Goal: Information Seeking & Learning: Learn about a topic

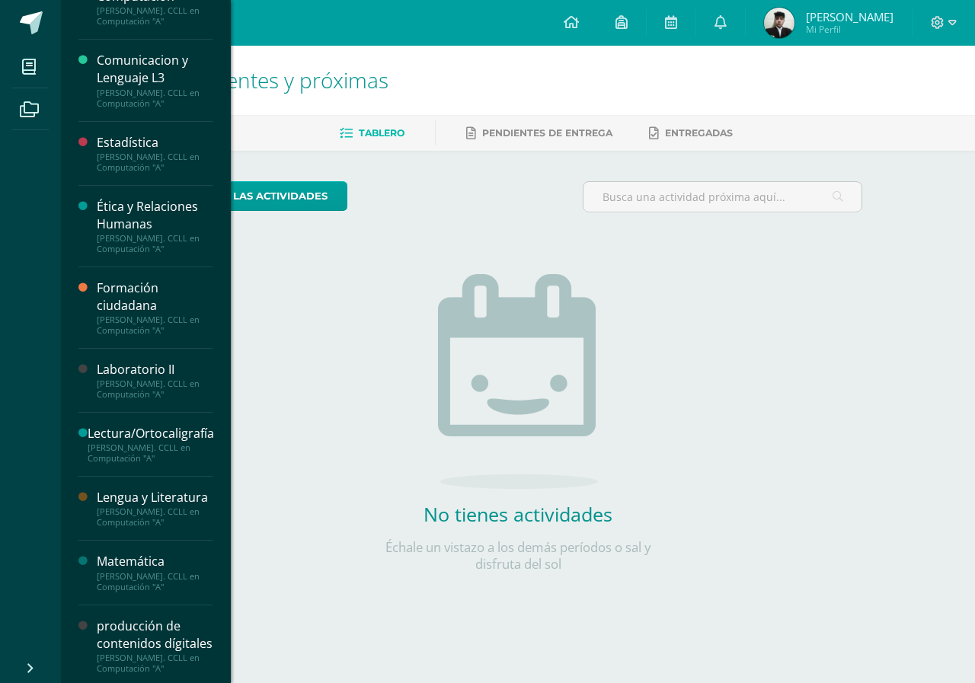
scroll to position [228, 0]
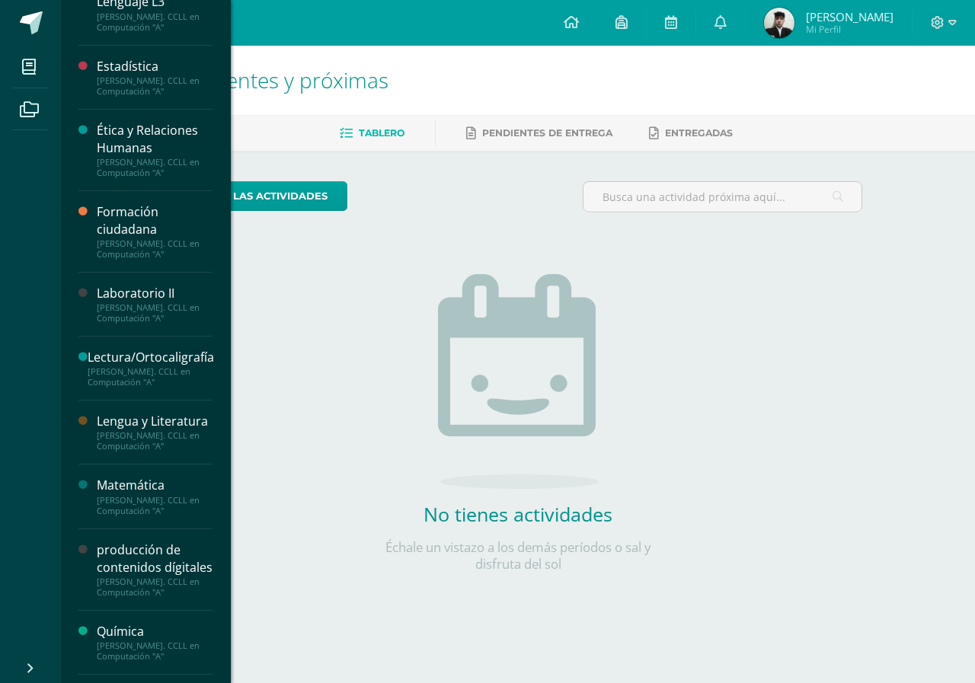
click at [130, 305] on div "[PERSON_NAME]. CCLL en Computación "A"" at bounding box center [155, 312] width 116 height 21
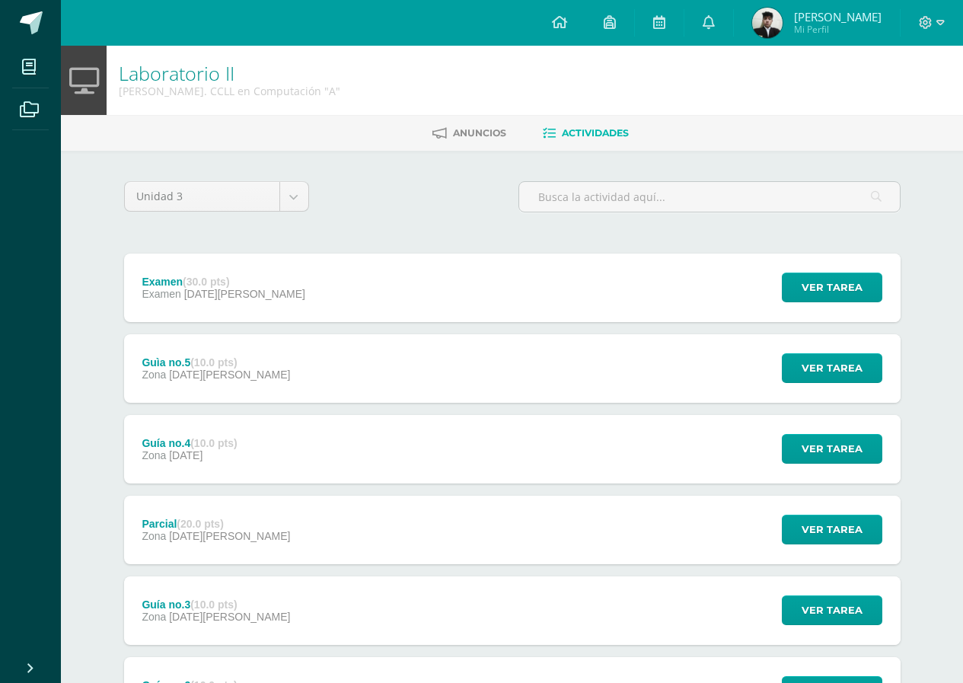
scroll to position [225, 0]
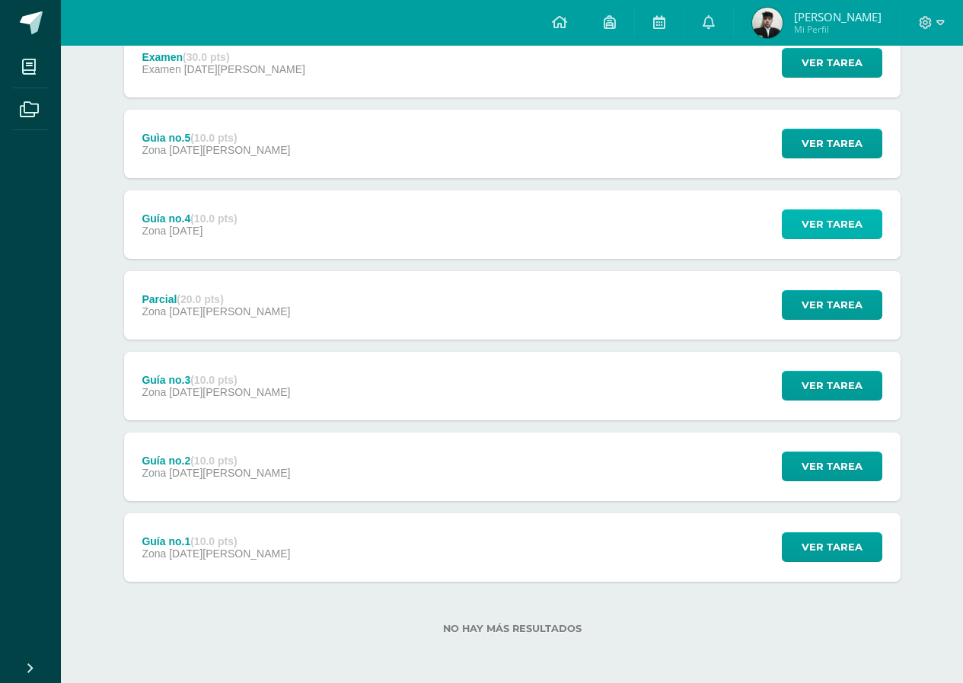
click at [828, 223] on span "Ver tarea" at bounding box center [832, 224] width 61 height 28
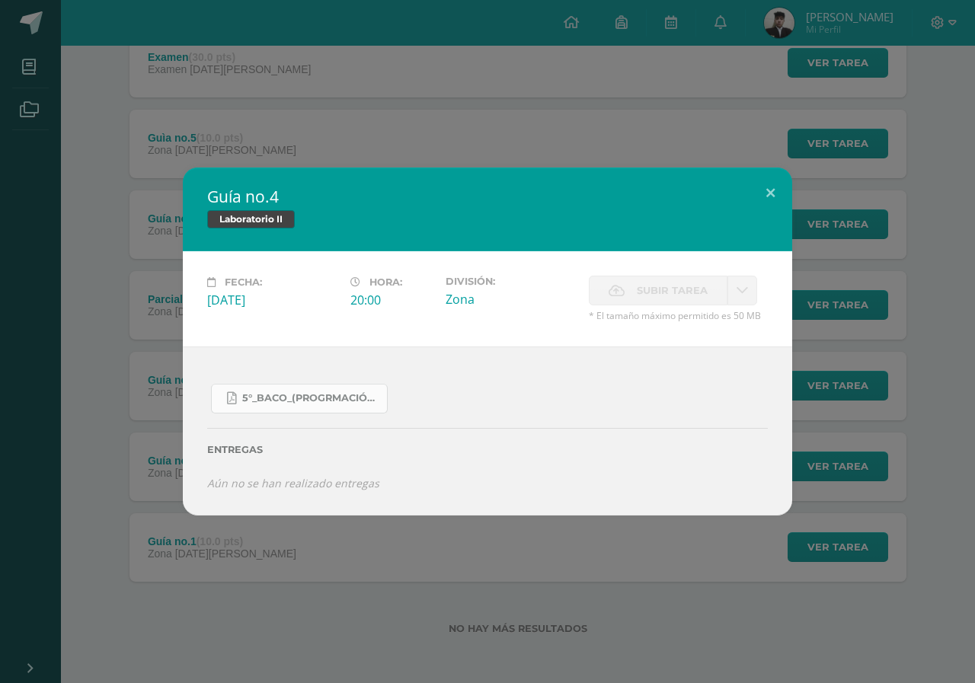
click at [298, 387] on link "5°_Baco_(Progrmación)_.pdf" at bounding box center [299, 399] width 177 height 30
click at [774, 191] on button at bounding box center [770, 194] width 43 height 52
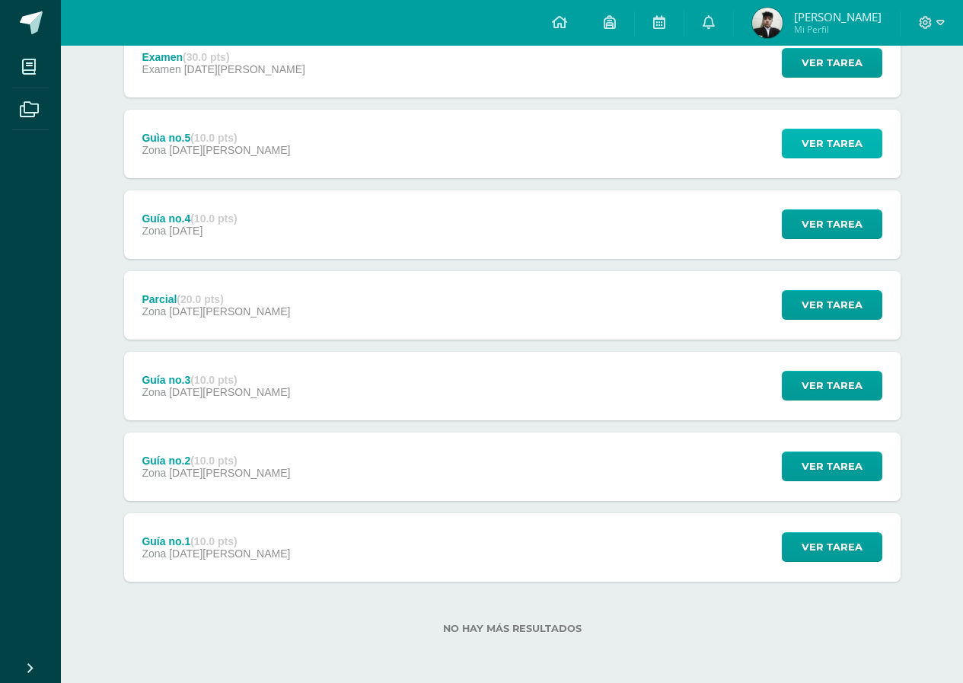
click at [851, 148] on span "Ver tarea" at bounding box center [832, 143] width 61 height 28
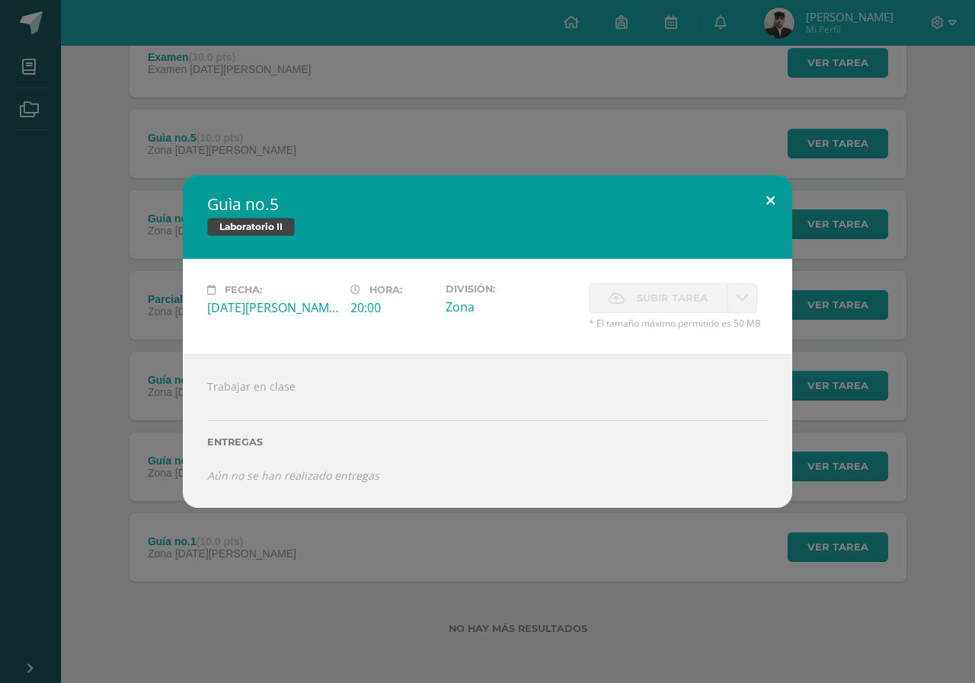
click at [771, 190] on button at bounding box center [770, 201] width 43 height 52
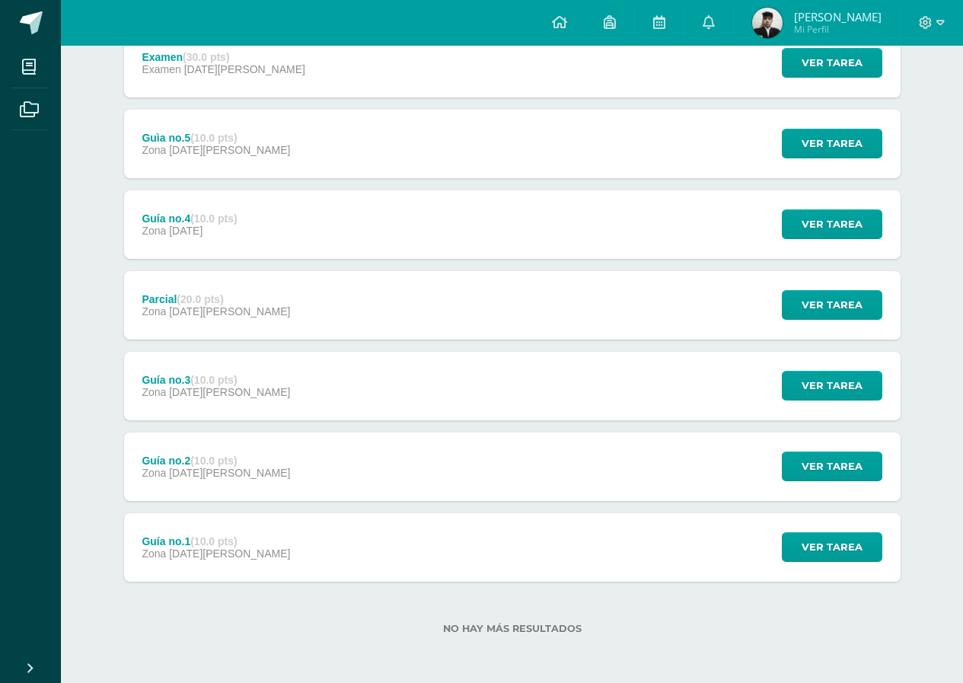
click at [802, 531] on div "Ver tarea" at bounding box center [830, 547] width 142 height 69
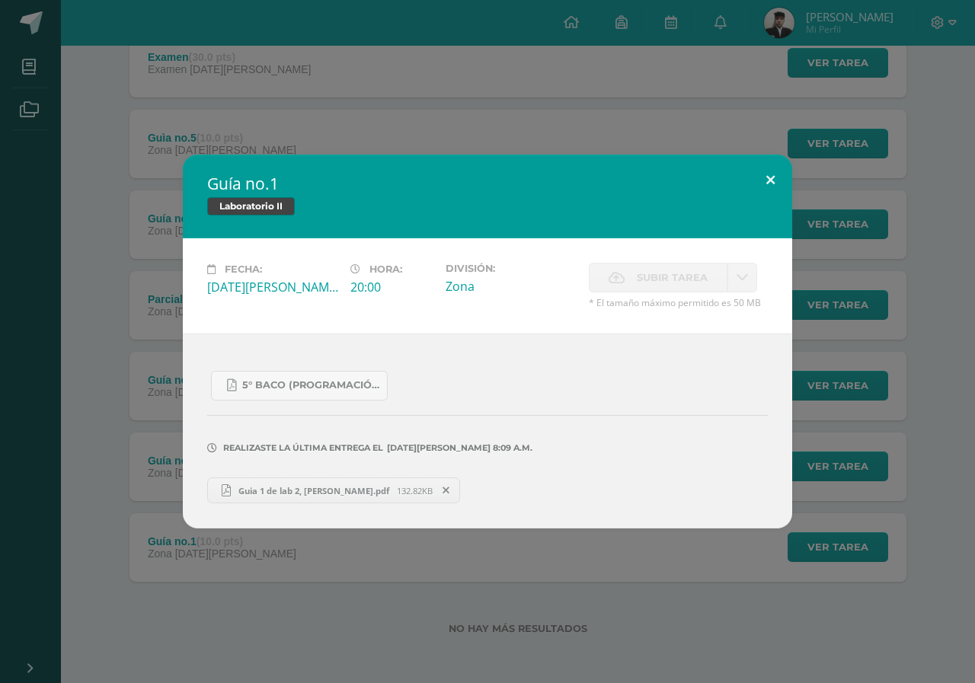
click at [765, 180] on button at bounding box center [770, 181] width 43 height 52
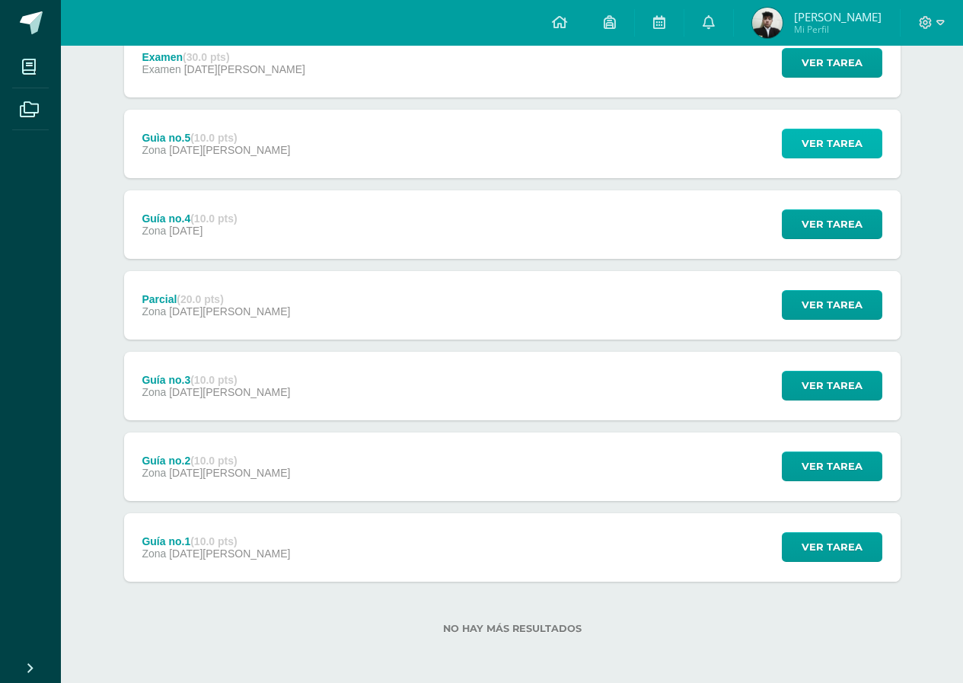
click at [816, 154] on span "Ver tarea" at bounding box center [832, 143] width 61 height 28
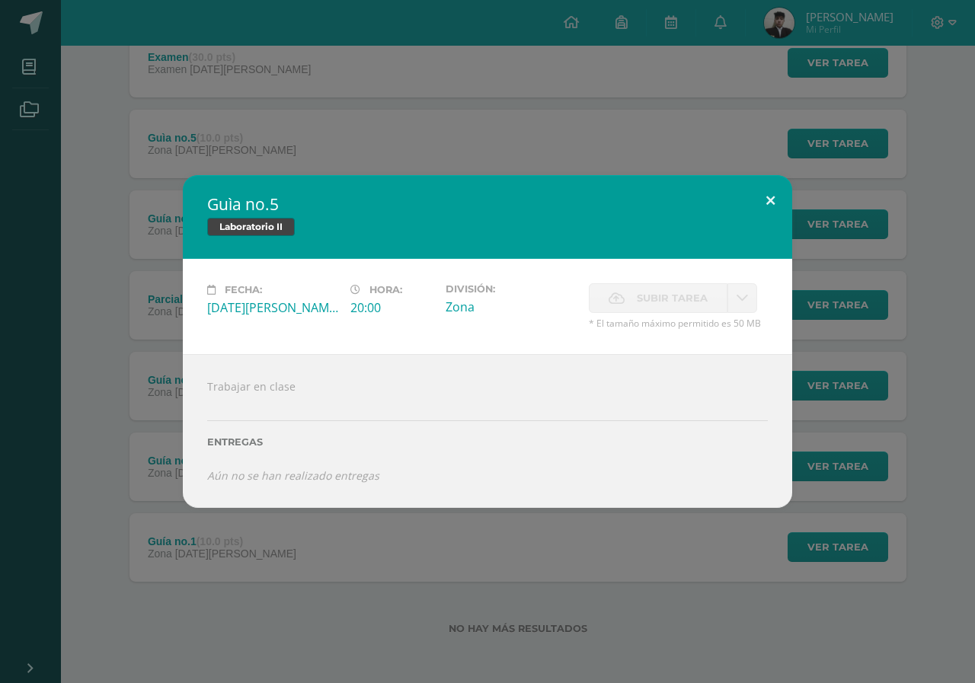
click at [769, 209] on button at bounding box center [770, 201] width 43 height 52
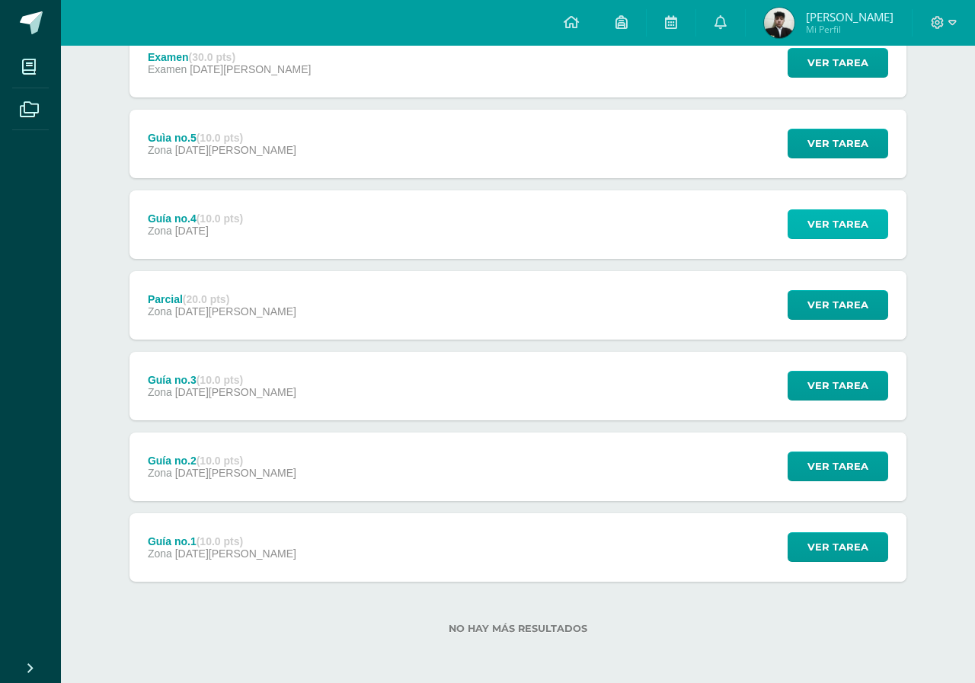
click at [846, 216] on span "Ver tarea" at bounding box center [837, 224] width 61 height 28
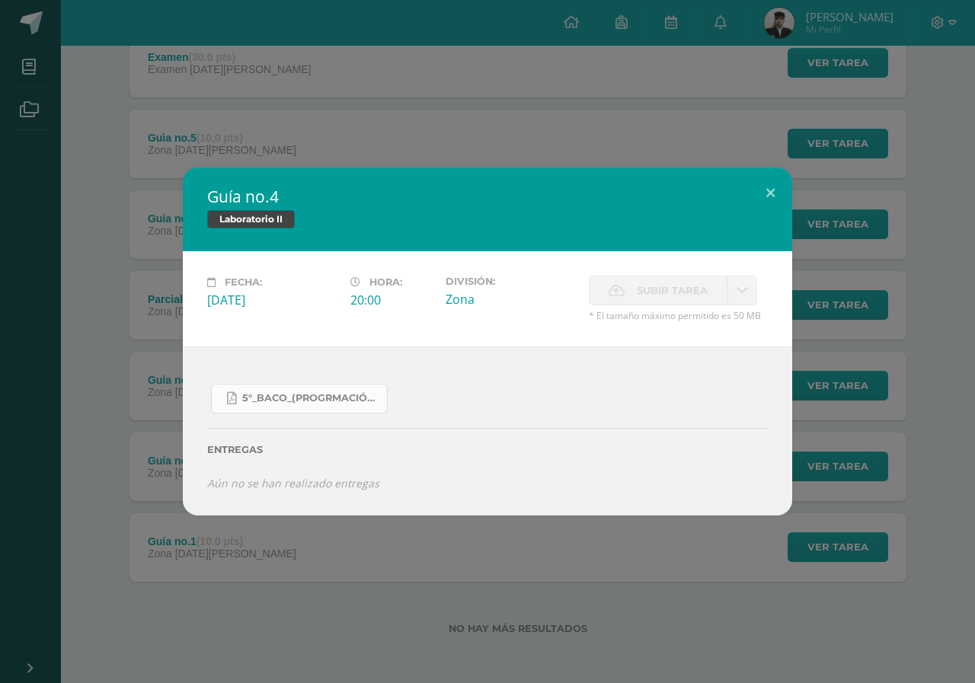
click at [326, 403] on span "5°_Baco_(Progrmación)_.pdf" at bounding box center [310, 398] width 137 height 12
click at [768, 185] on button at bounding box center [770, 194] width 43 height 52
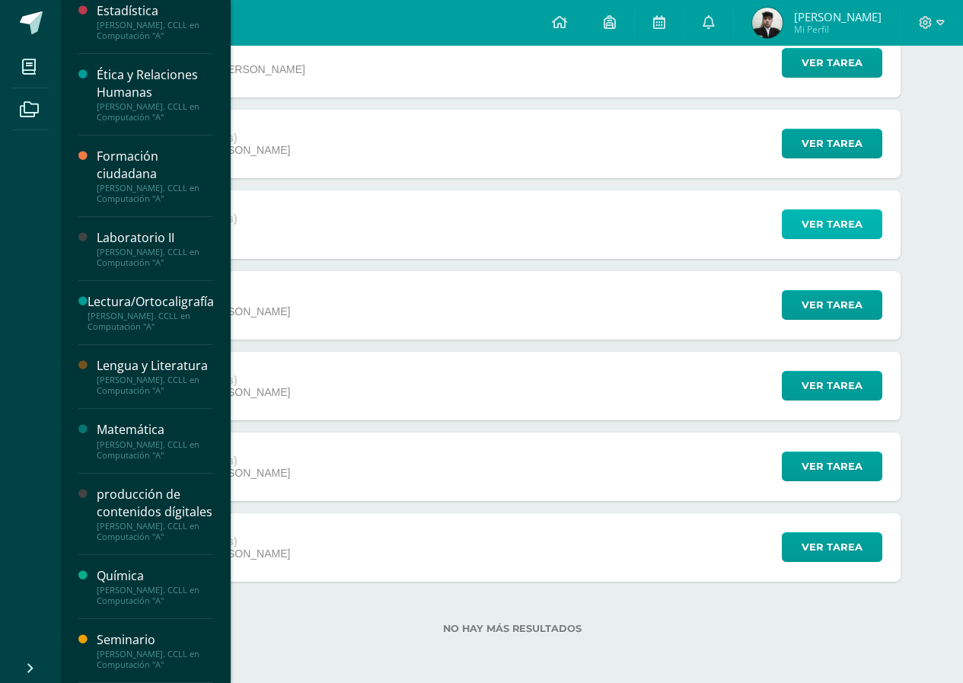
scroll to position [319, 0]
click at [126, 494] on div "producción de contenidos dígitales" at bounding box center [155, 503] width 116 height 35
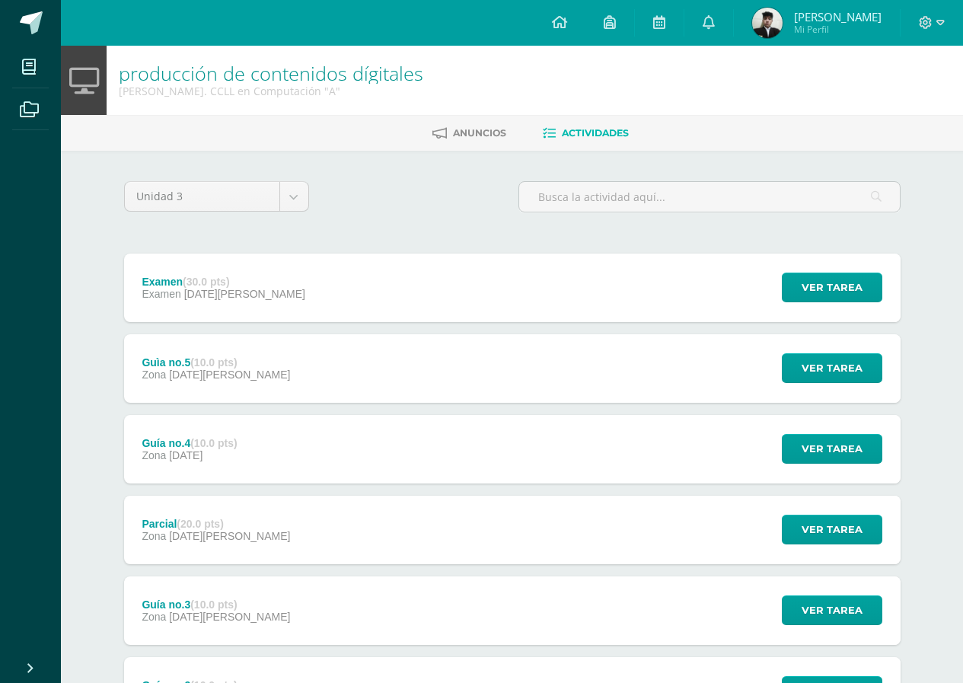
scroll to position [225, 0]
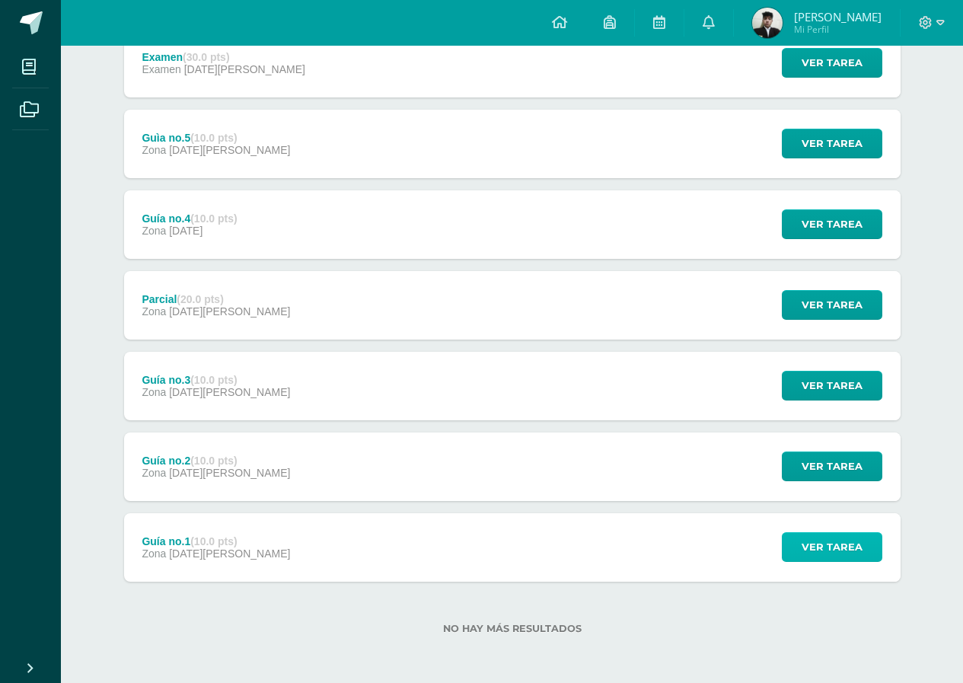
click at [848, 538] on span "Ver tarea" at bounding box center [832, 547] width 61 height 28
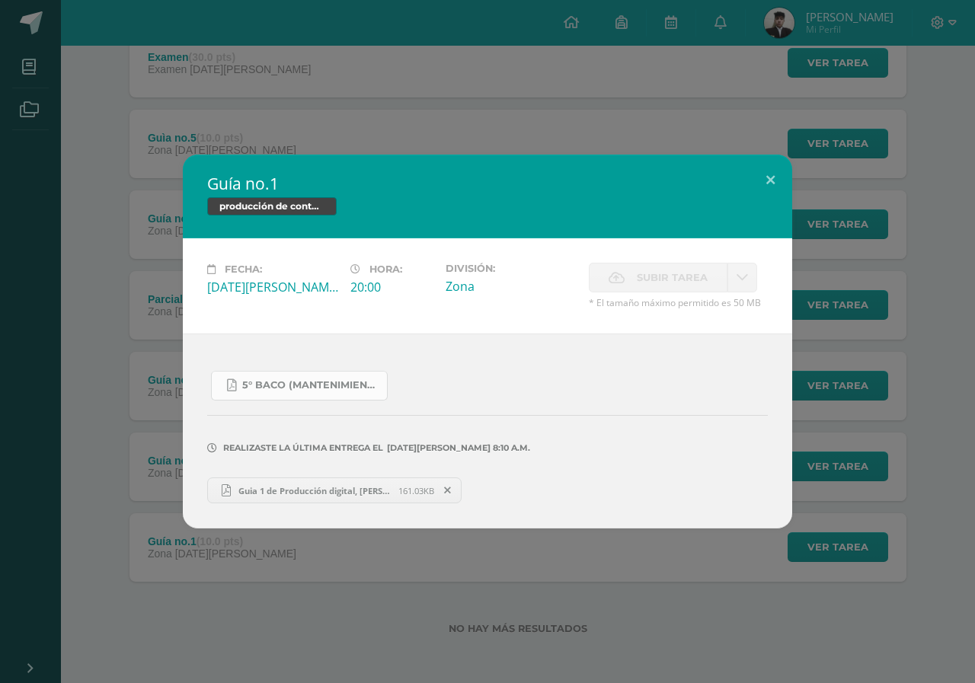
click at [289, 389] on span "5° Baco (Mantenimiento).pdf" at bounding box center [310, 385] width 137 height 12
click at [769, 183] on button at bounding box center [770, 181] width 43 height 52
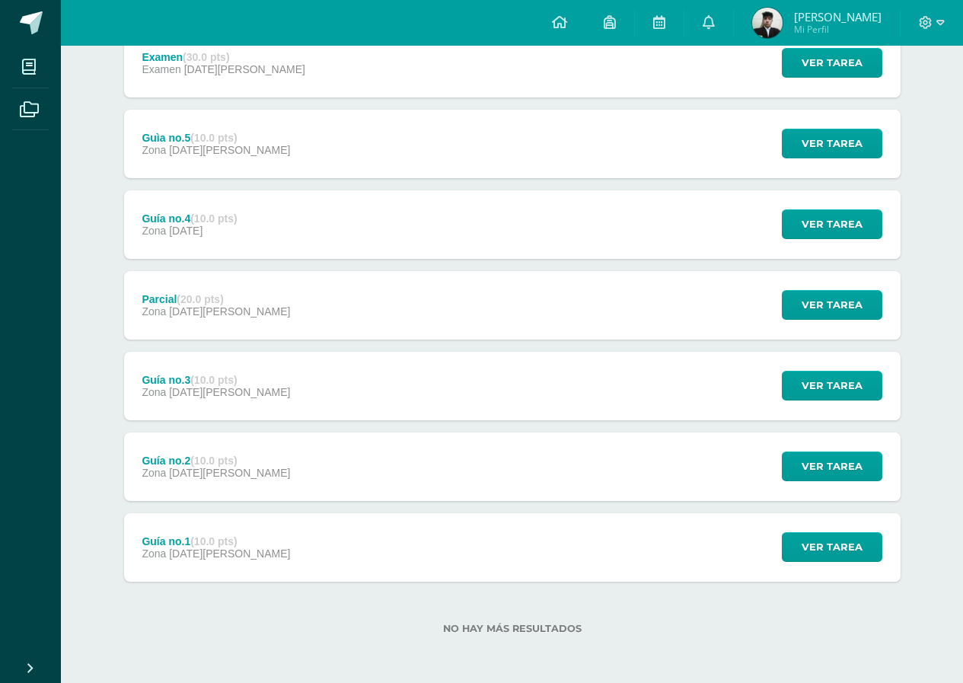
click at [799, 206] on div "Ver tarea" at bounding box center [830, 224] width 142 height 69
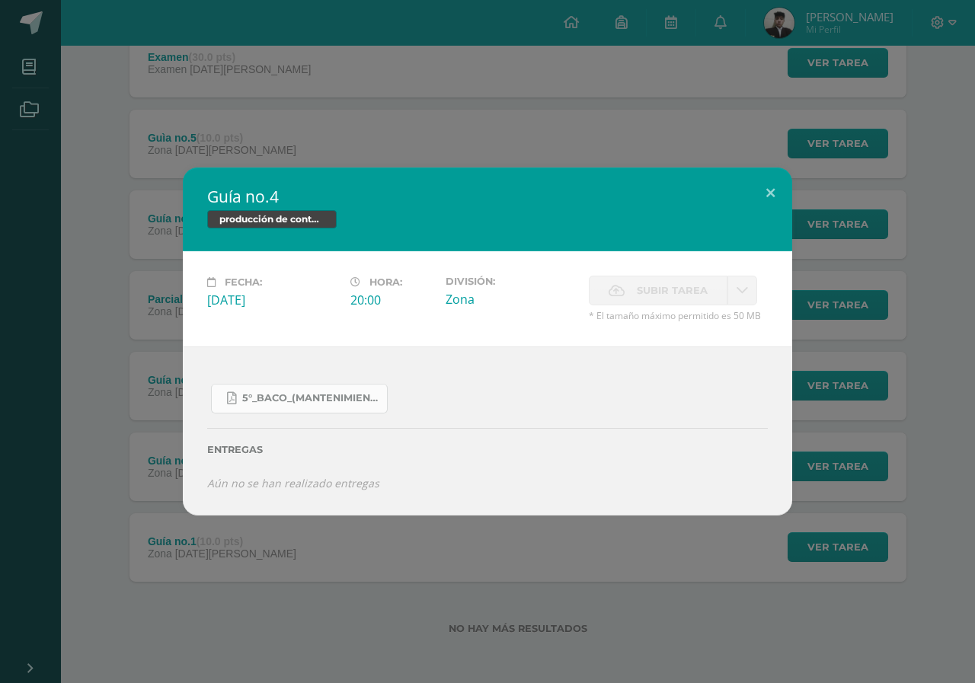
click at [356, 408] on link "5°_Baco_(Mantenimiento).pdf" at bounding box center [299, 399] width 177 height 30
click at [765, 193] on button at bounding box center [770, 194] width 43 height 52
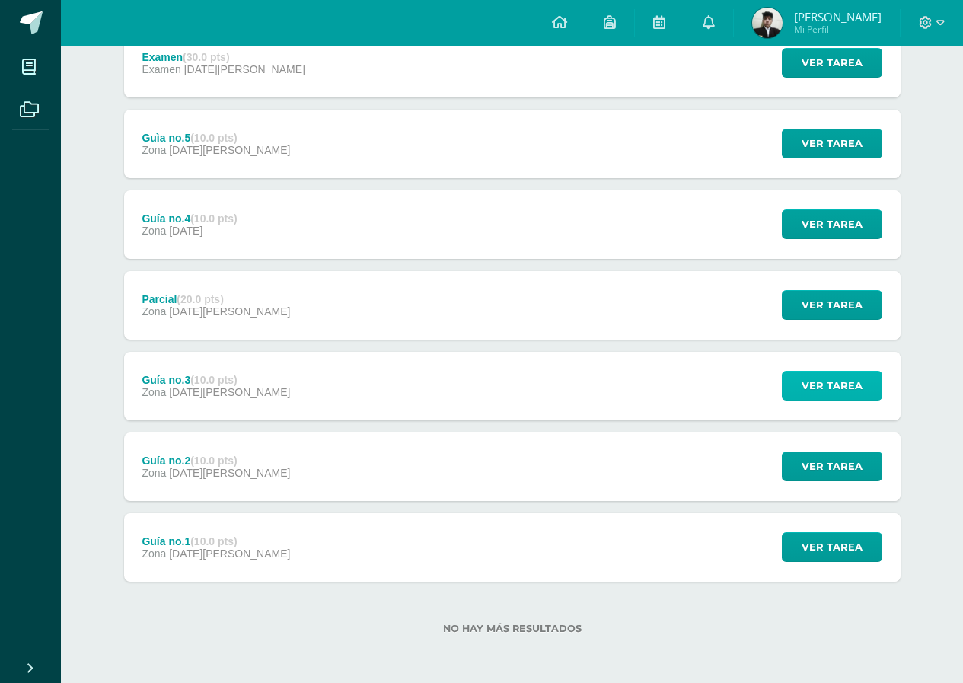
click at [820, 375] on span "Ver tarea" at bounding box center [832, 386] width 61 height 28
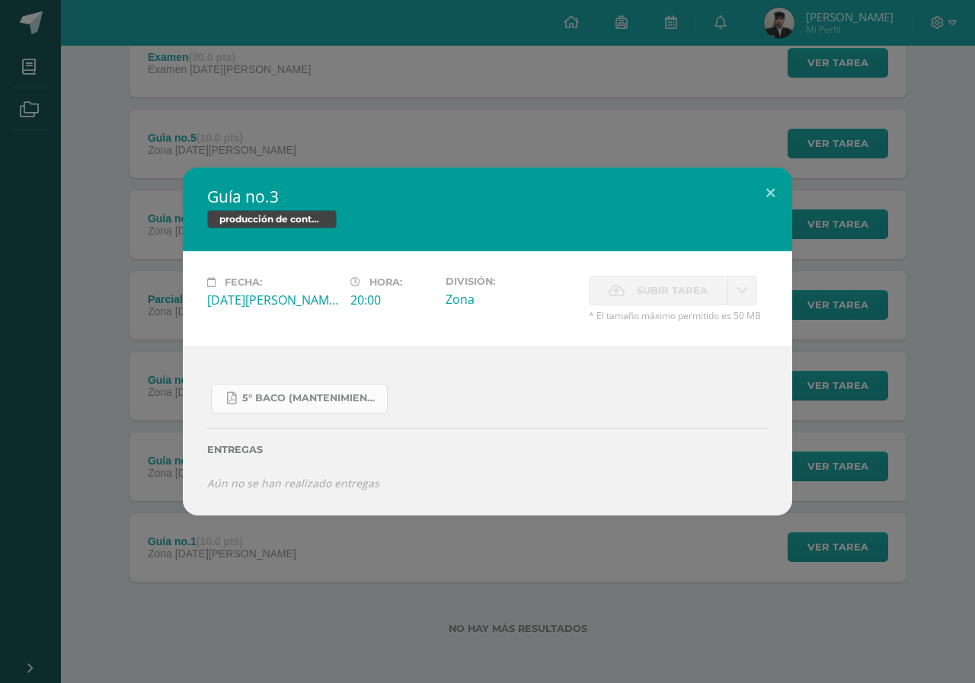
click at [292, 387] on link "5° Baco (Mantenimiento).pdf" at bounding box center [299, 399] width 177 height 30
click at [780, 196] on button at bounding box center [770, 194] width 43 height 52
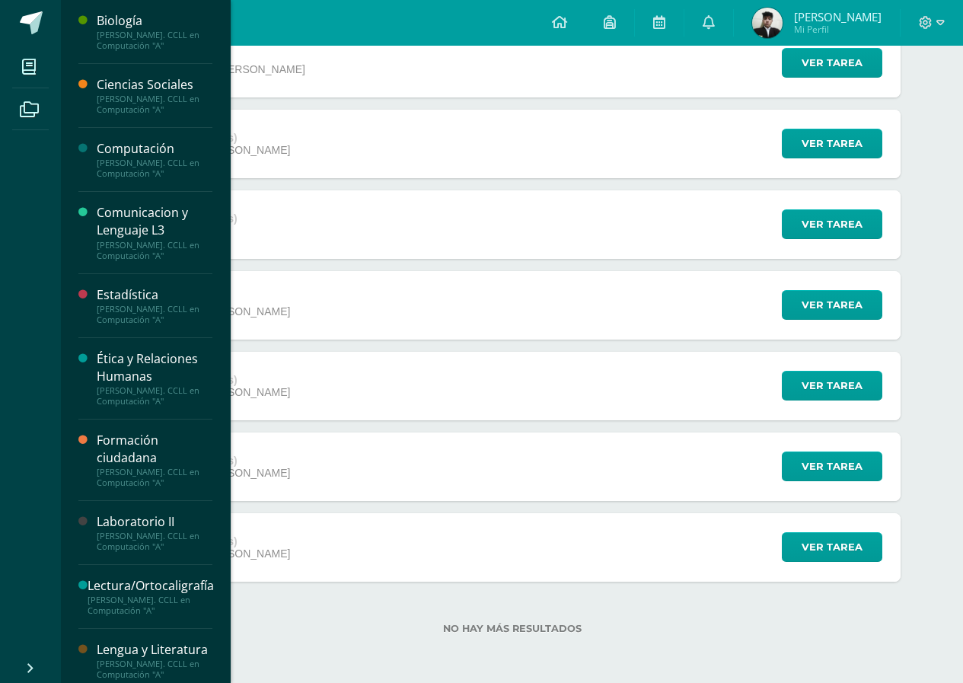
click at [129, 139] on div "Computación [PERSON_NAME]. CCLL en Computación "A"" at bounding box center [145, 160] width 134 height 64
click at [137, 148] on div "Computación" at bounding box center [155, 149] width 116 height 18
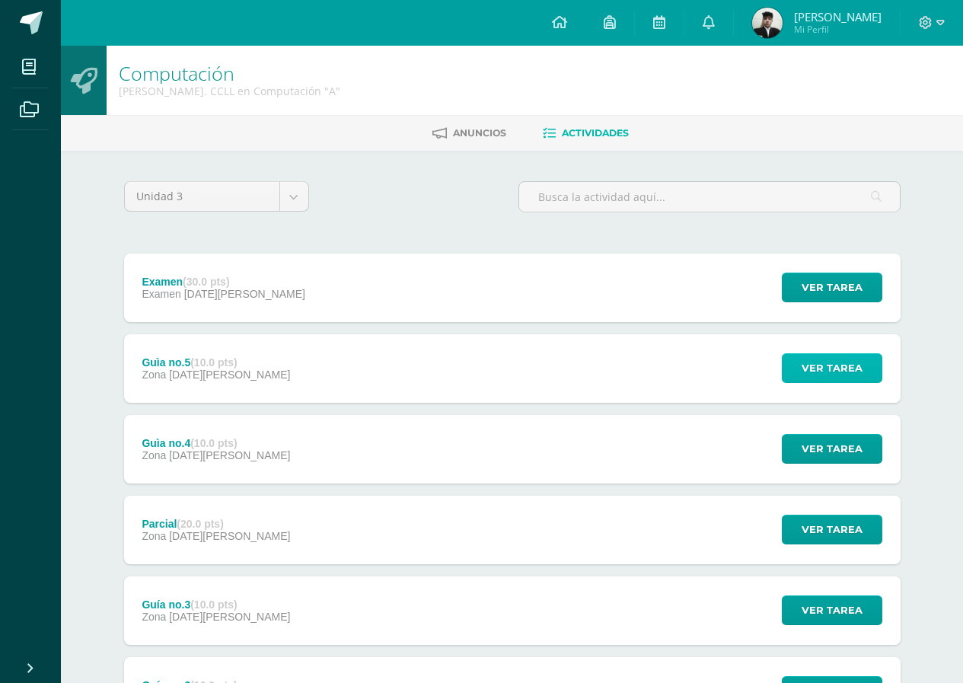
click at [810, 357] on span "Ver tarea" at bounding box center [832, 368] width 61 height 28
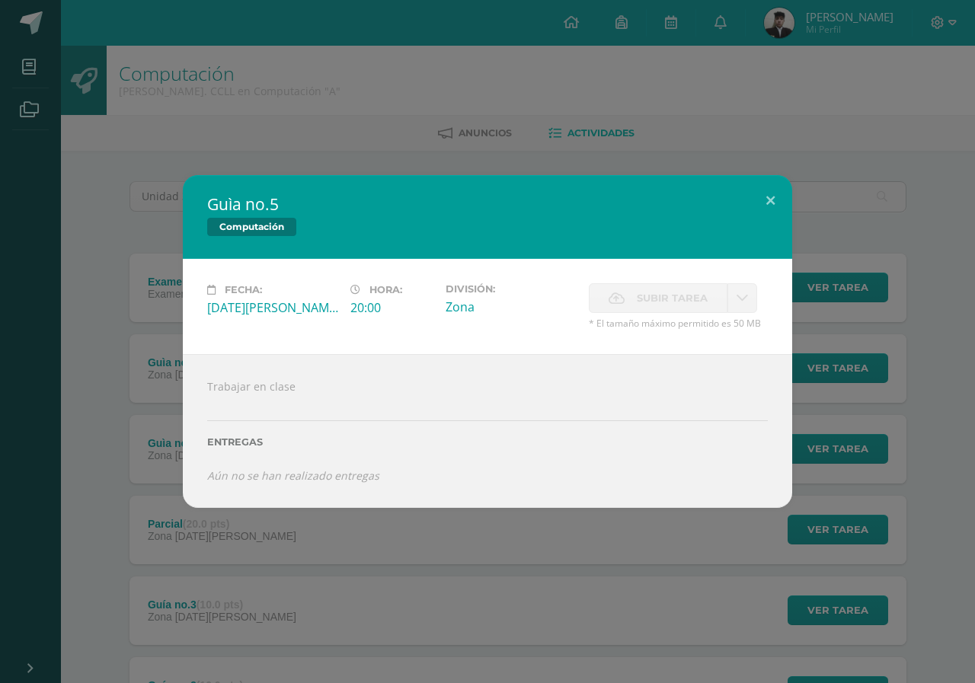
click at [262, 383] on div "Trabajar en clase Entregas Aún no se han realizado entregas ¿Deseas retirar la …" at bounding box center [487, 431] width 609 height 154
click at [764, 195] on button at bounding box center [770, 201] width 43 height 52
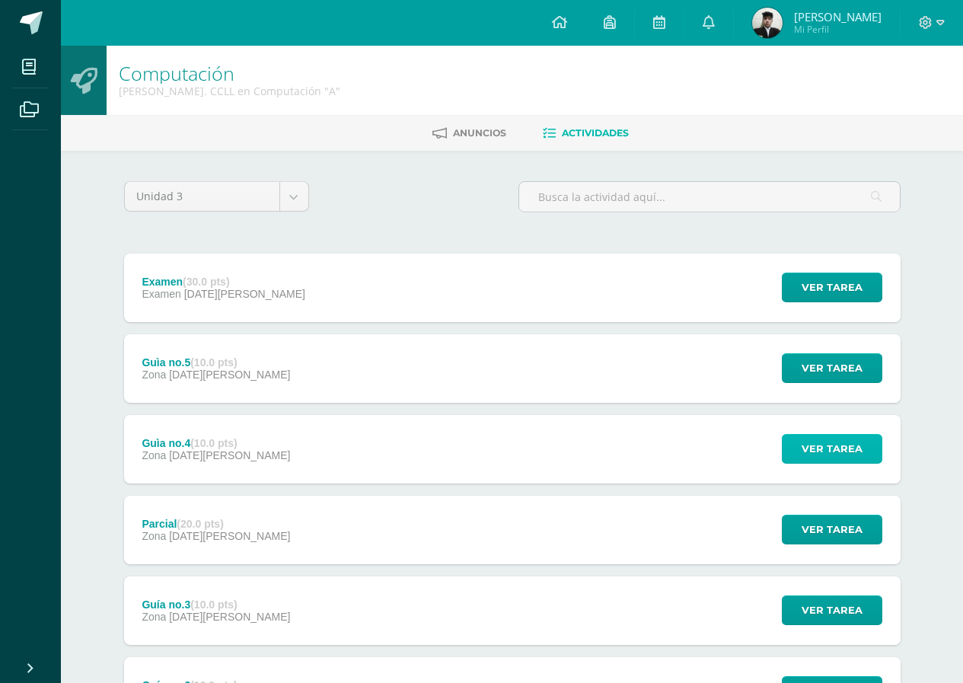
click at [834, 446] on span "Ver tarea" at bounding box center [832, 449] width 61 height 28
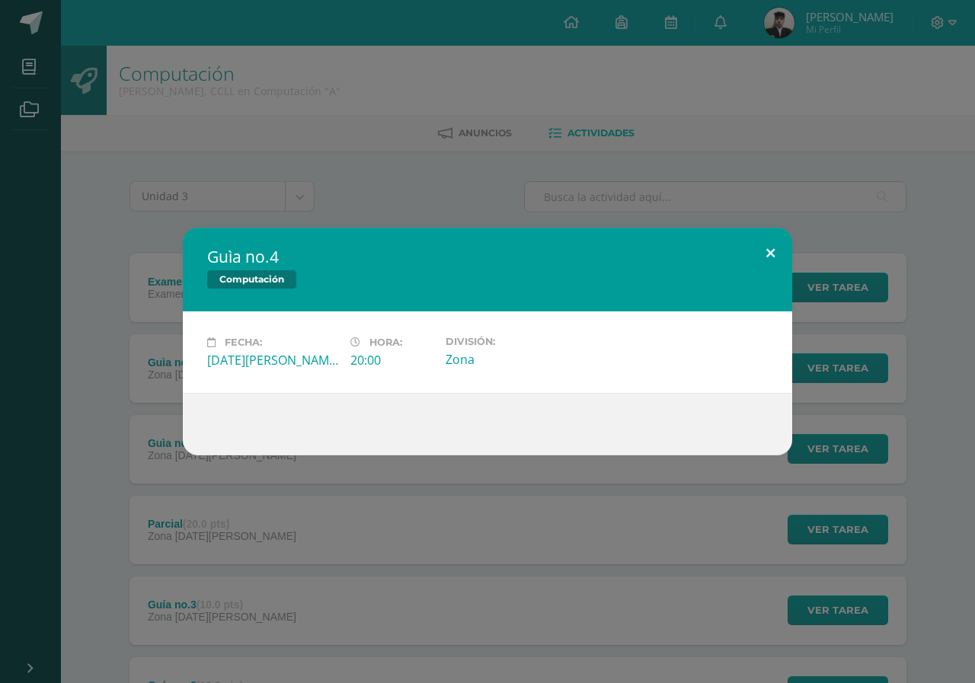
click at [765, 259] on button at bounding box center [770, 254] width 43 height 52
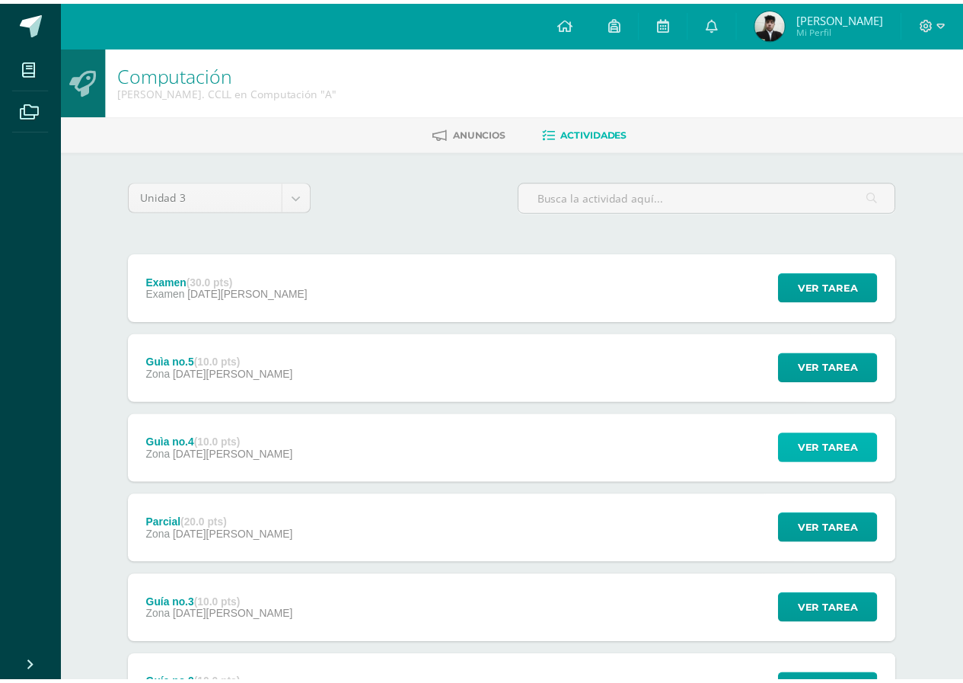
scroll to position [152, 0]
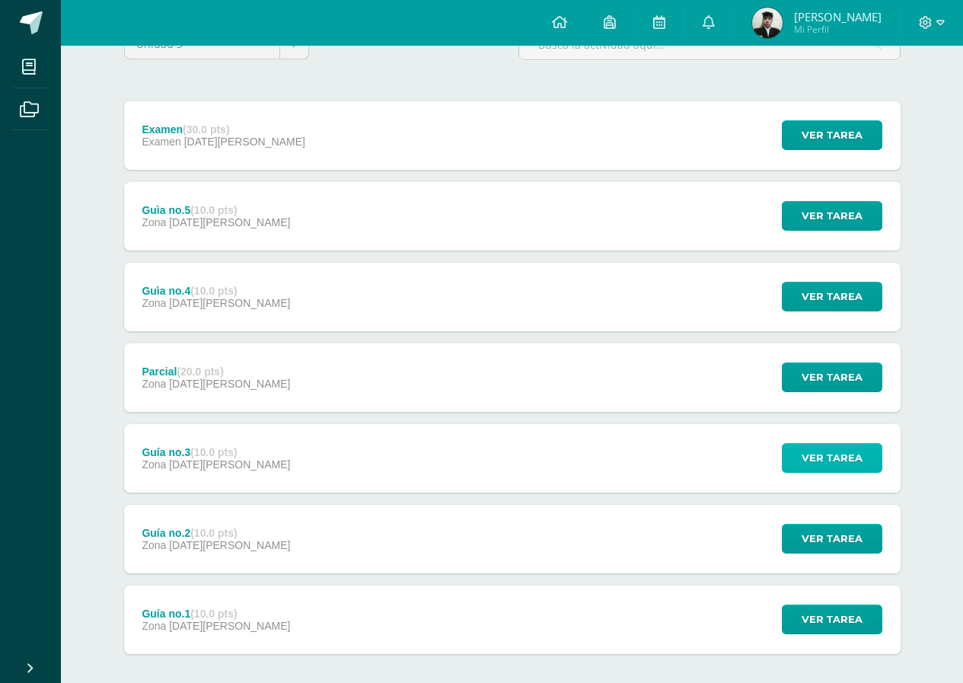
click at [823, 455] on span "Ver tarea" at bounding box center [832, 458] width 61 height 28
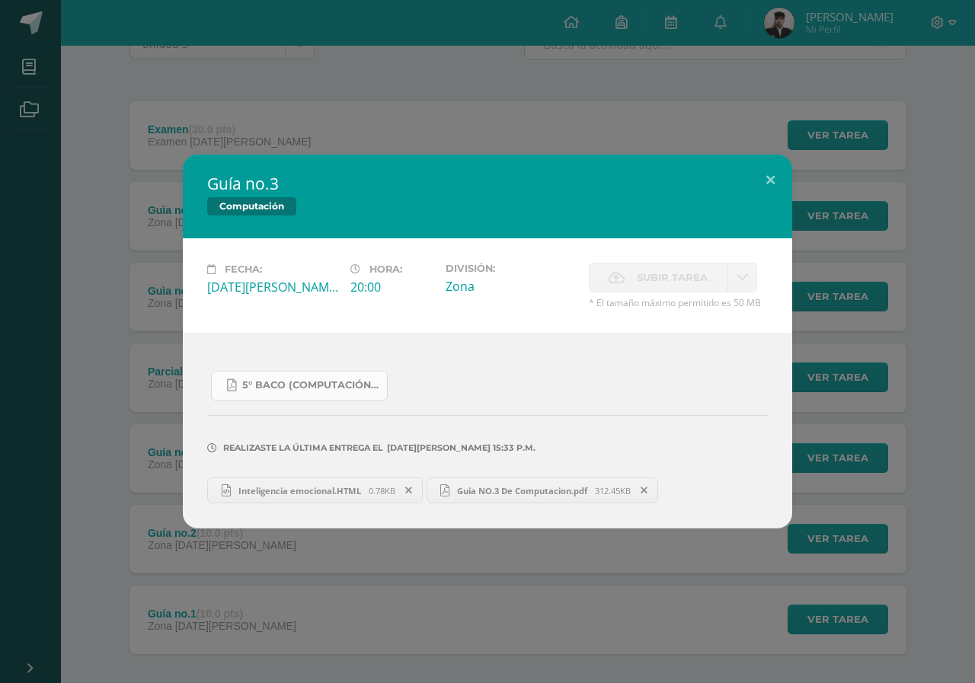
click at [291, 389] on span "5° Baco (Computación).pdf" at bounding box center [310, 385] width 137 height 12
click at [756, 183] on button at bounding box center [770, 181] width 43 height 52
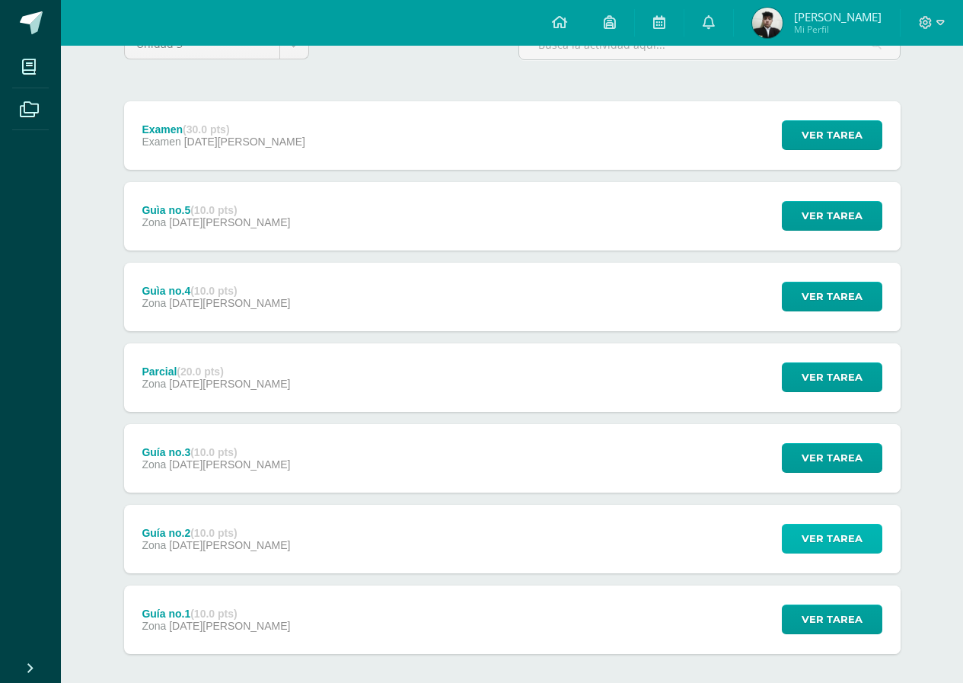
click at [835, 530] on span "Ver tarea" at bounding box center [832, 539] width 61 height 28
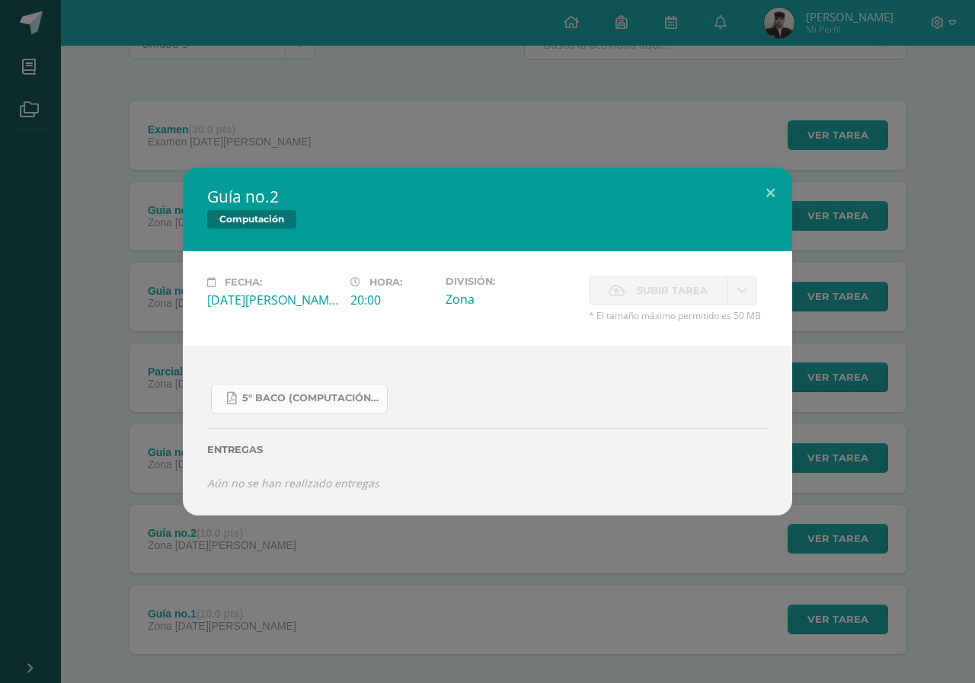
click at [302, 391] on link "5° Baco (Computación).pdf" at bounding box center [299, 399] width 177 height 30
click at [762, 193] on button at bounding box center [770, 194] width 43 height 52
